Goal: Information Seeking & Learning: Find specific page/section

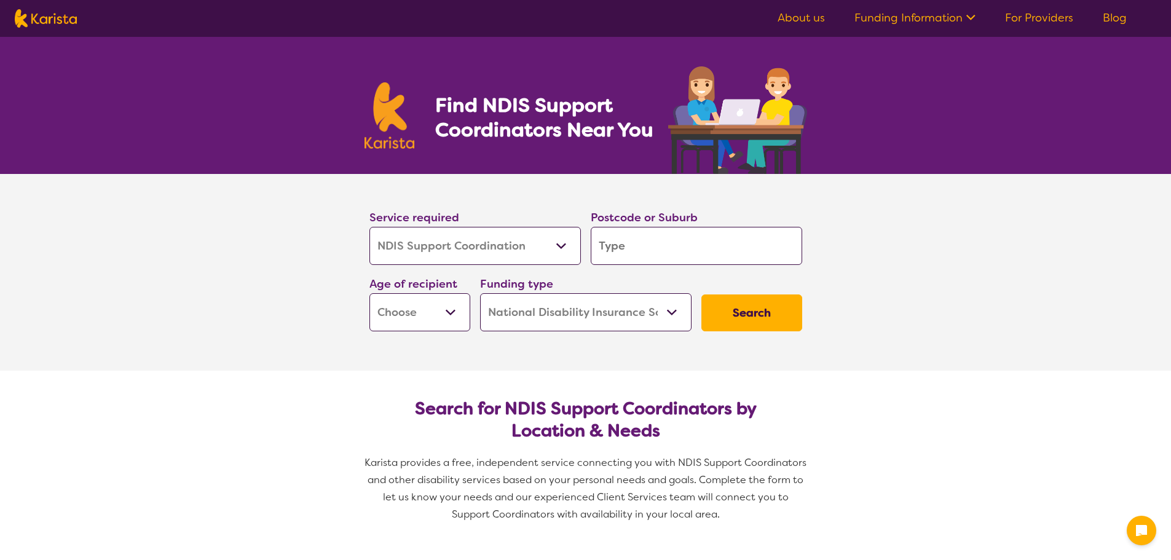
select select "NDIS Support Coordination"
select select "NDIS"
select select "NDIS Support Coordination"
select select "NDIS"
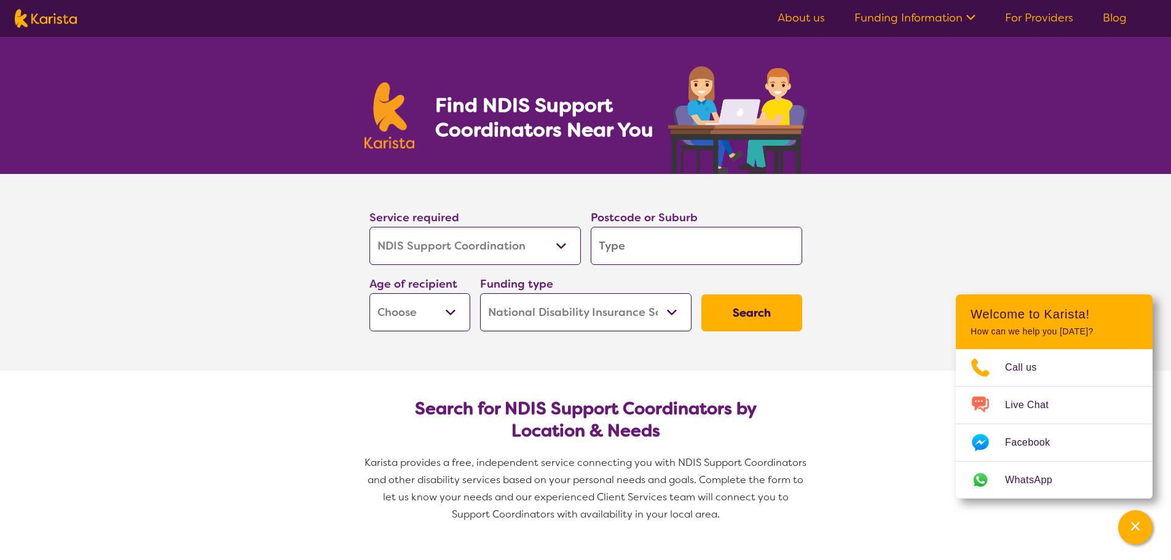
click at [671, 244] on input "search" at bounding box center [696, 246] width 211 height 38
type input "c"
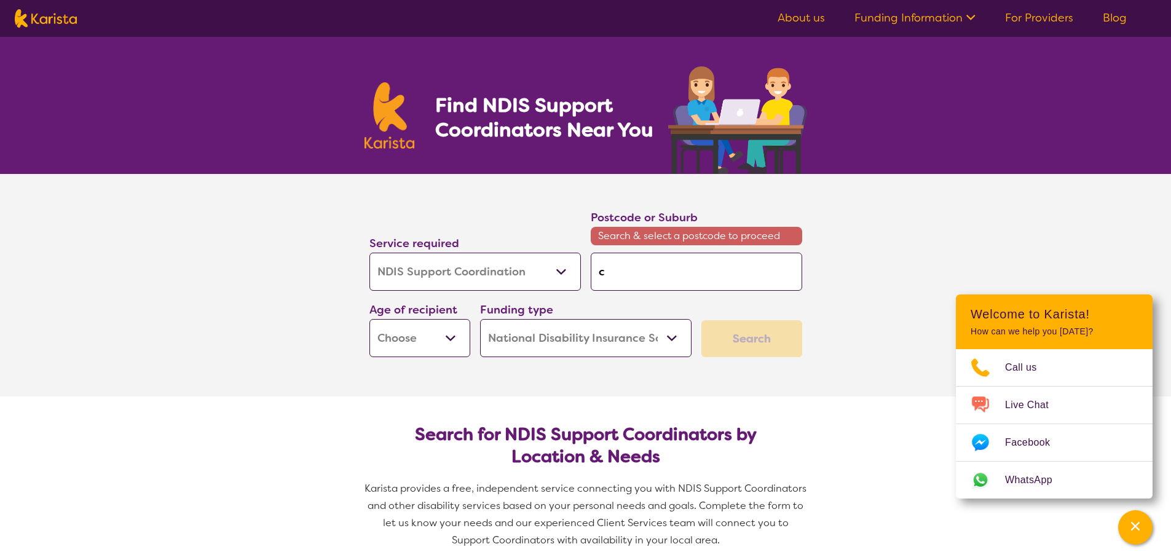
type input "ca"
type input "cam"
type input "camd"
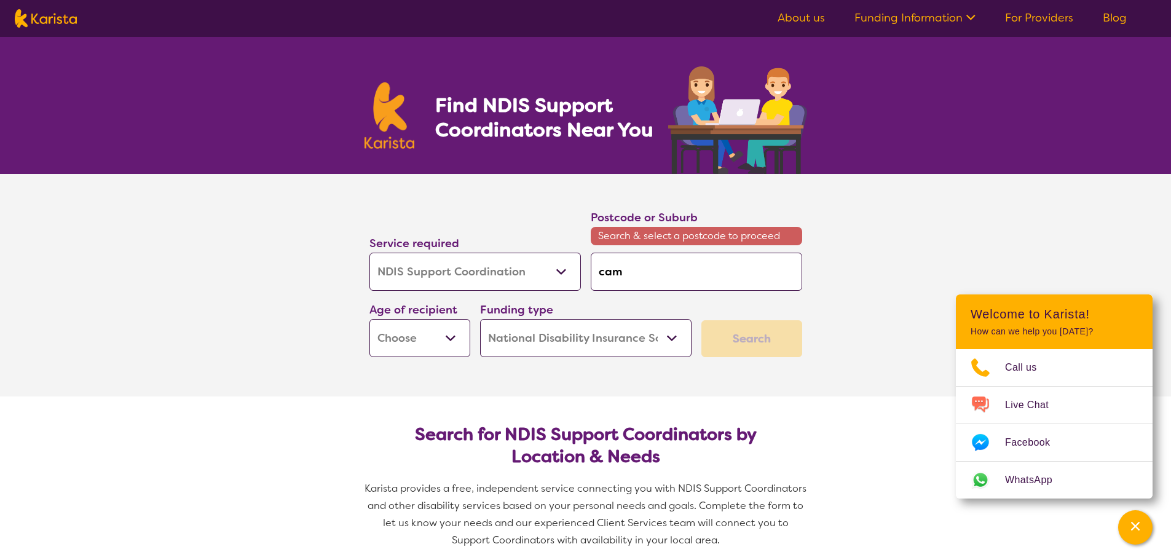
type input "camd"
type input "camde"
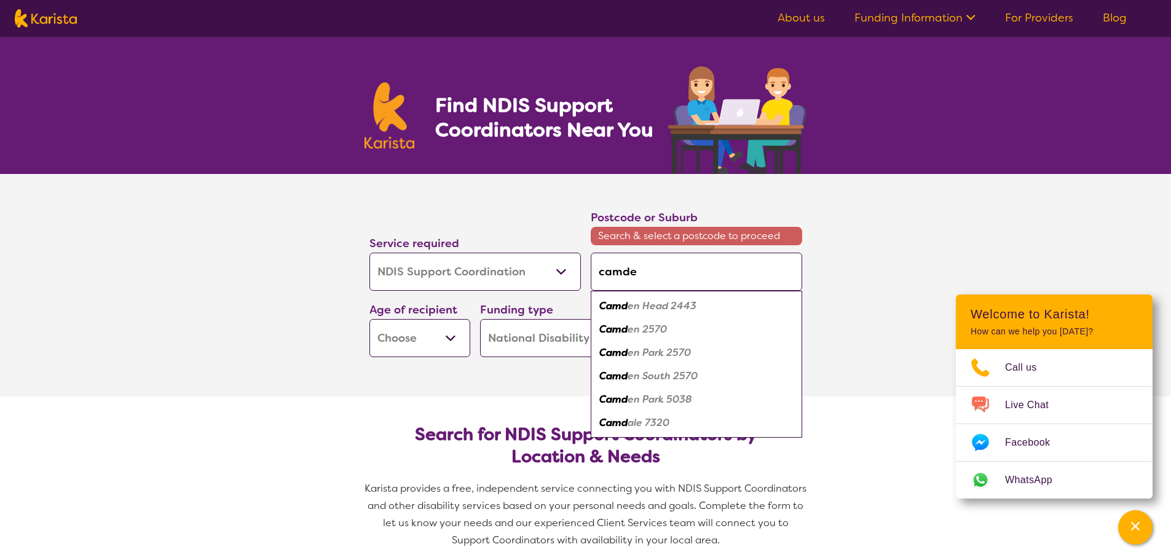
type input "[GEOGRAPHIC_DATA]"
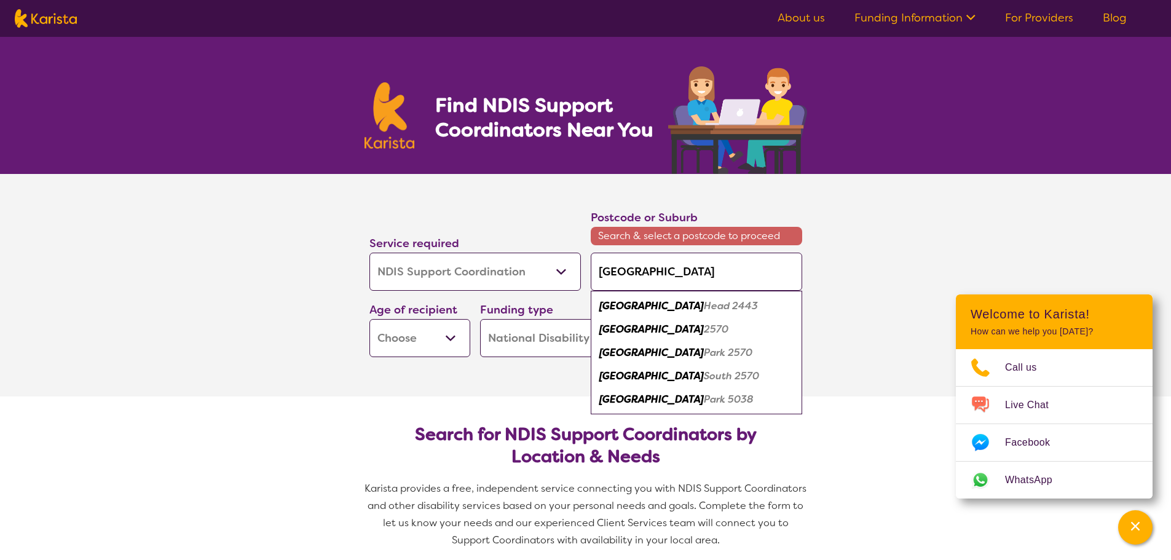
click at [704, 327] on em "2570" at bounding box center [716, 329] width 25 height 13
type input "2570"
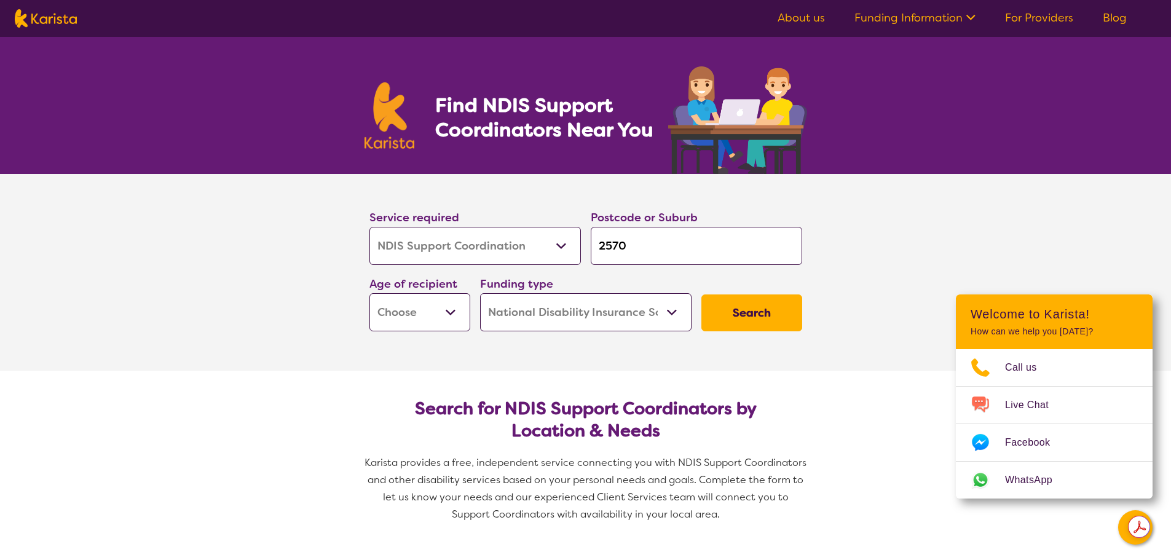
click at [769, 314] on button "Search" at bounding box center [751, 312] width 101 height 37
click at [451, 312] on select "Early Childhood - 0 to 9 Child - 10 to 11 Adolescent - 12 to 17 Adult - 18 to 6…" at bounding box center [419, 312] width 101 height 38
select select "EC"
click at [369, 293] on select "Early Childhood - 0 to 9 Child - 10 to 11 Adolescent - 12 to 17 Adult - 18 to 6…" at bounding box center [419, 312] width 101 height 38
select select "EC"
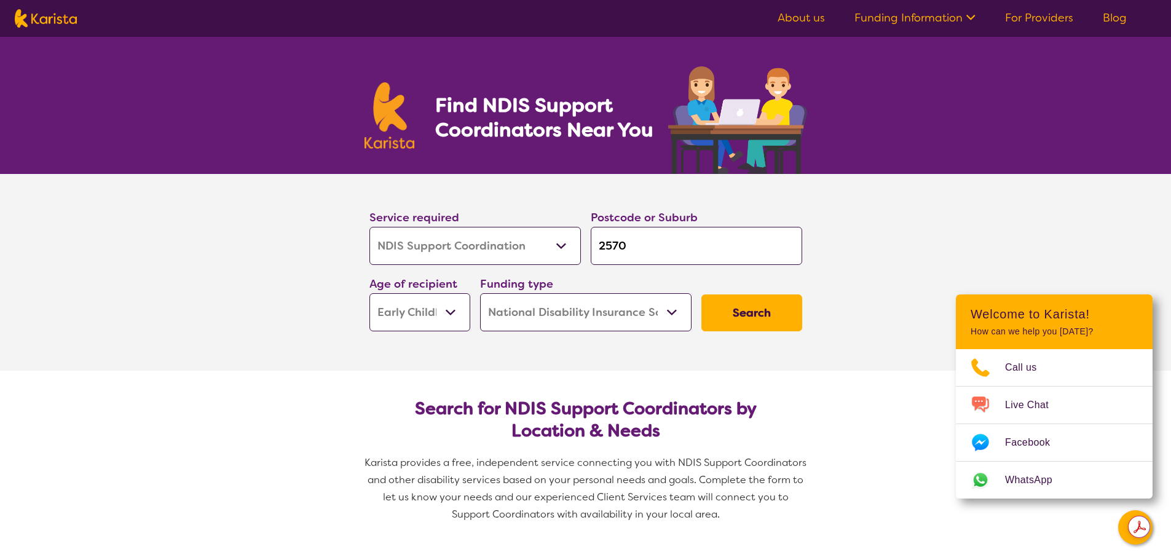
click at [749, 304] on button "Search" at bounding box center [751, 312] width 101 height 37
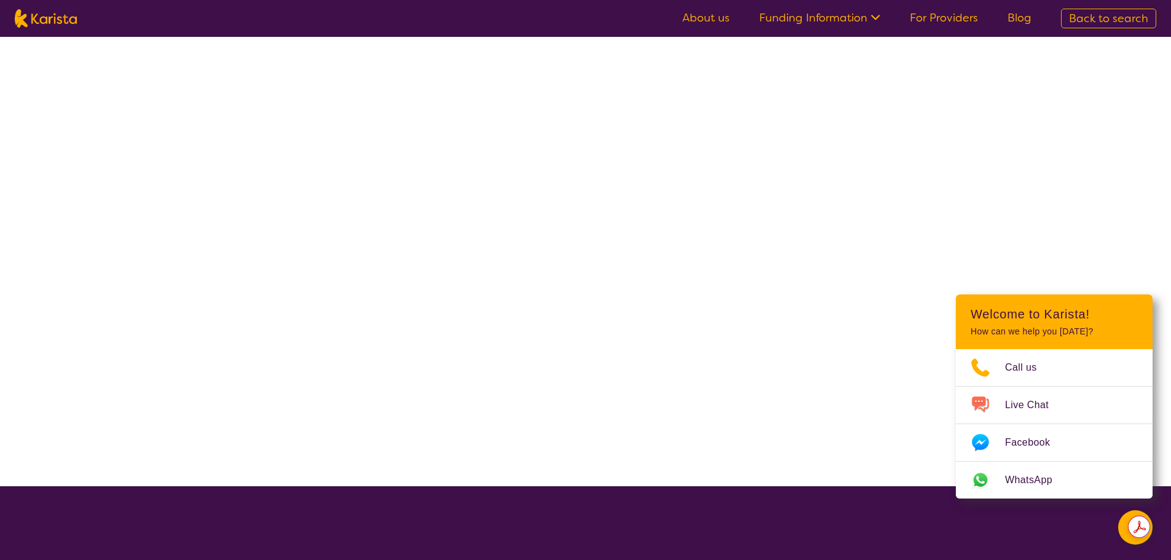
select select "NDIS"
select select "NDIS Support Coordination"
select select "EC"
